Goal: Information Seeking & Learning: Understand process/instructions

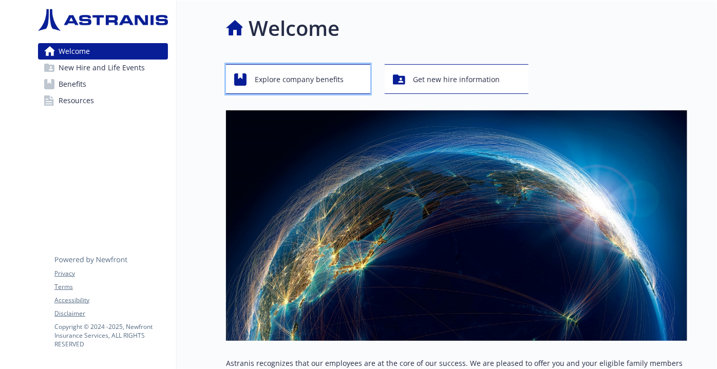
click at [348, 81] on div "Explore company benefits" at bounding box center [299, 80] width 131 height 20
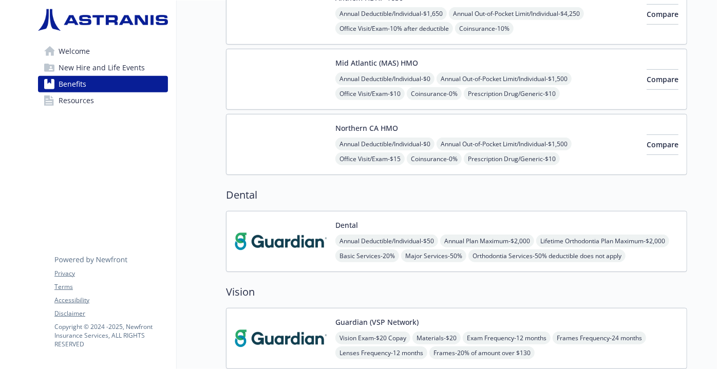
scroll to position [274, 0]
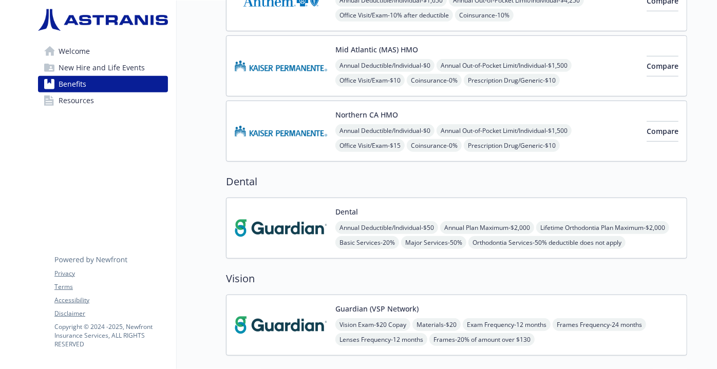
click at [109, 70] on span "New Hire and Life Events" at bounding box center [102, 68] width 86 height 16
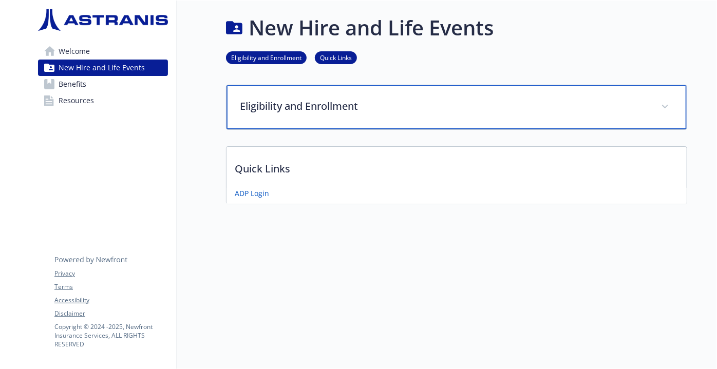
click at [275, 99] on p "Eligibility and Enrollment" at bounding box center [444, 106] width 409 height 15
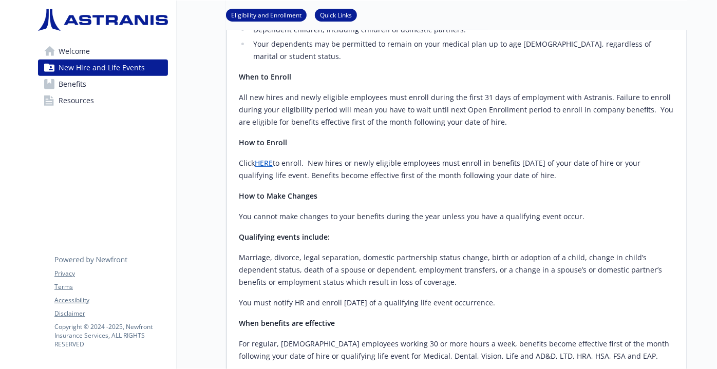
scroll to position [203, 0]
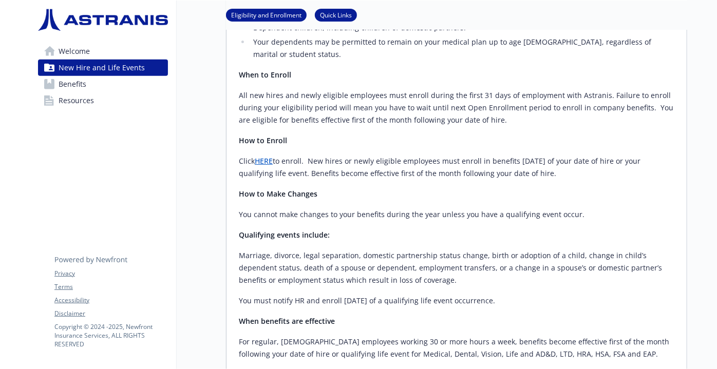
click at [305, 295] on p "You must notify HR and enroll [DATE] of a qualifying life event occurrence." at bounding box center [456, 301] width 435 height 12
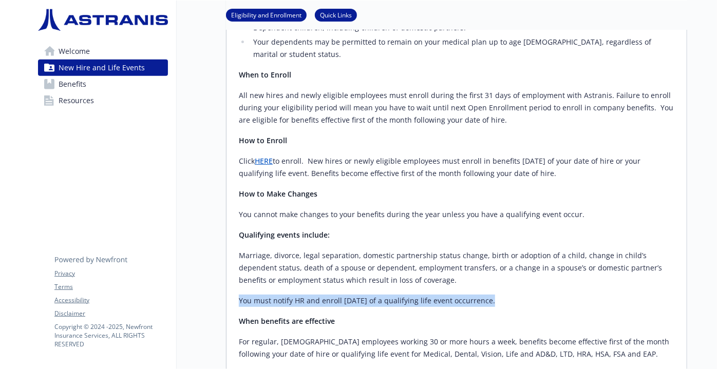
click at [305, 295] on p "You must notify HR and enroll [DATE] of a qualifying life event occurrence." at bounding box center [456, 301] width 435 height 12
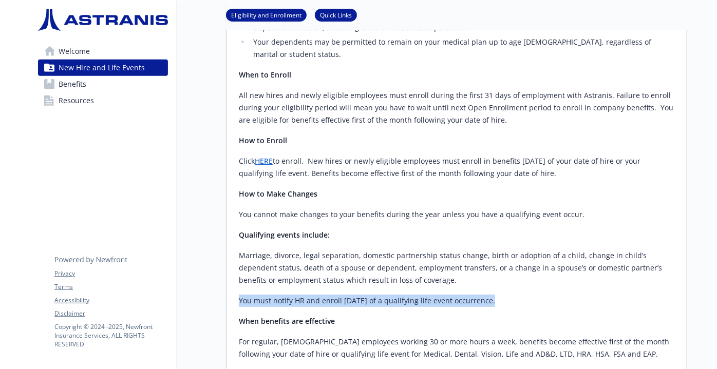
click at [362, 295] on p "You must notify HR and enroll [DATE] of a qualifying life event occurrence." at bounding box center [456, 301] width 435 height 12
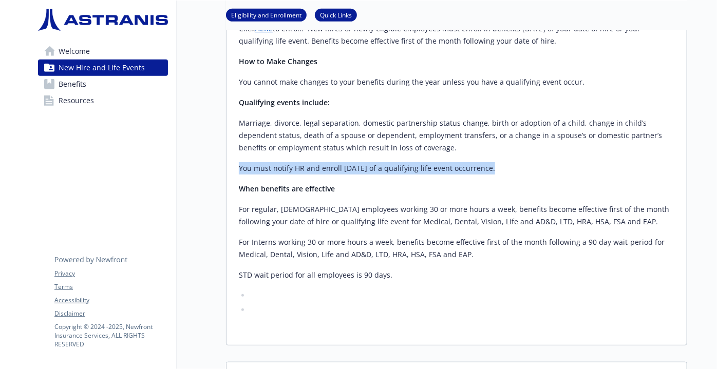
scroll to position [335, 0]
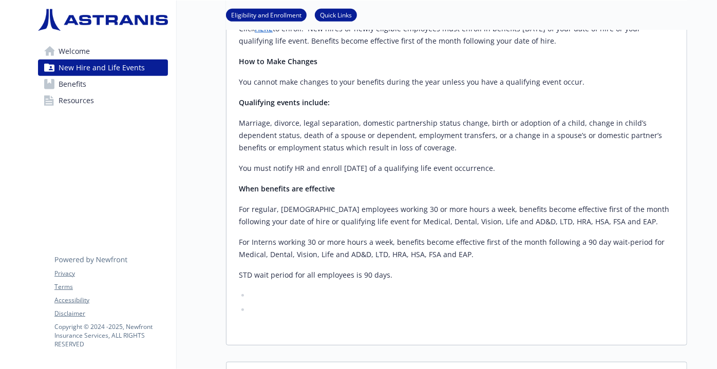
click at [362, 243] on div "Active, regular, [DEMOGRAPHIC_DATA] employees working a minimum of 30 hours per…" at bounding box center [456, 58] width 435 height 515
click at [374, 260] on div "Active, regular, [DEMOGRAPHIC_DATA] employees working a minimum of 30 hours per…" at bounding box center [456, 58] width 435 height 515
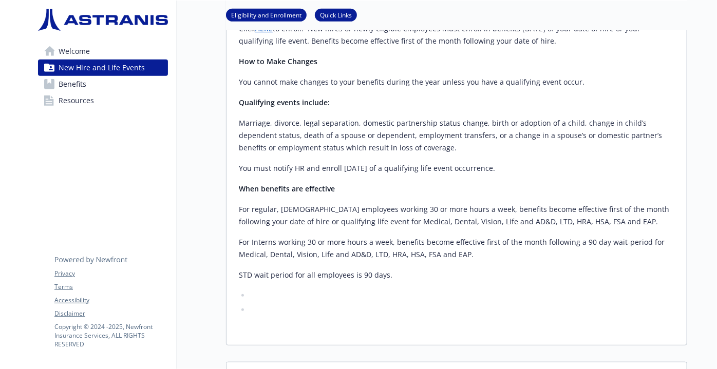
click at [328, 257] on div "Active, regular, [DEMOGRAPHIC_DATA] employees working a minimum of 30 hours per…" at bounding box center [456, 58] width 435 height 515
click at [357, 269] on p "STD wait period for all employees is 90 days." at bounding box center [456, 275] width 435 height 12
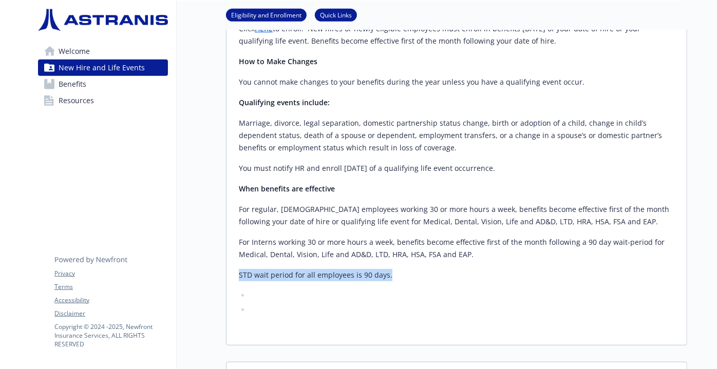
click at [357, 269] on p "STD wait period for all employees is 90 days." at bounding box center [456, 275] width 435 height 12
click at [370, 269] on p "STD wait period for all employees is 90 days." at bounding box center [456, 275] width 435 height 12
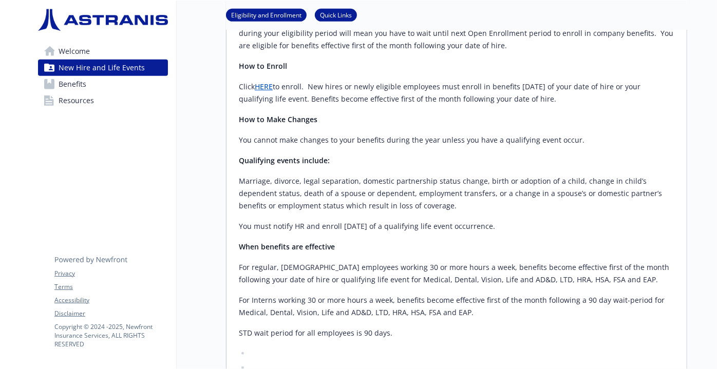
scroll to position [278, 0]
